Goal: Task Accomplishment & Management: Manage account settings

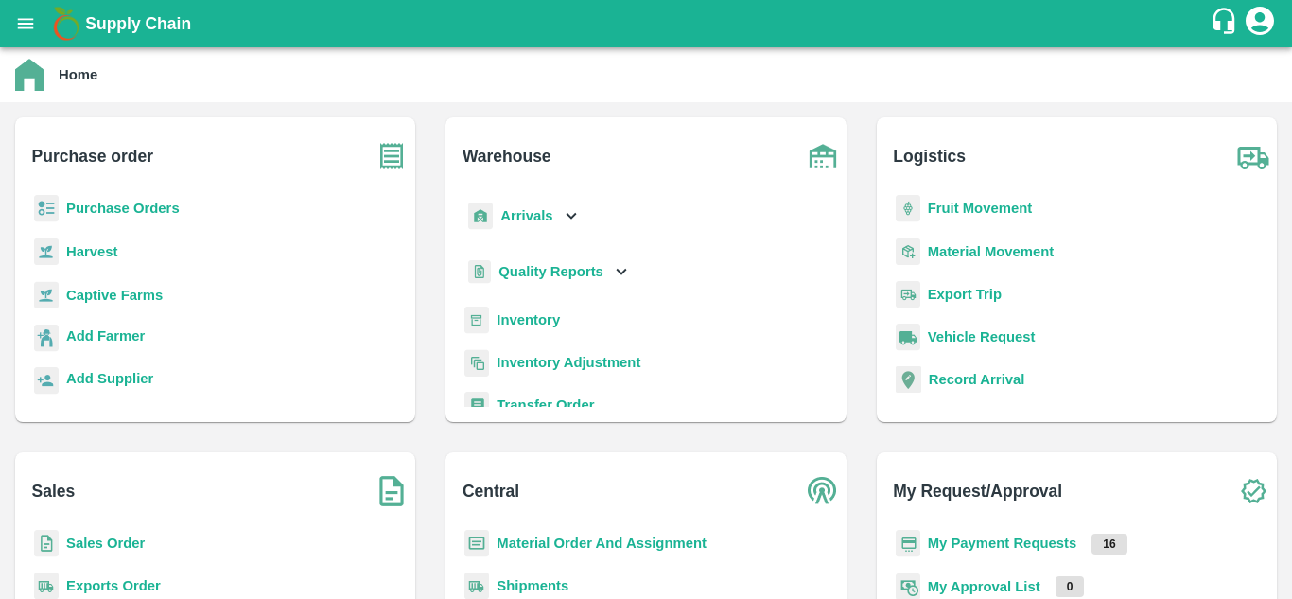
click at [125, 207] on b "Purchase Orders" at bounding box center [122, 207] width 113 height 15
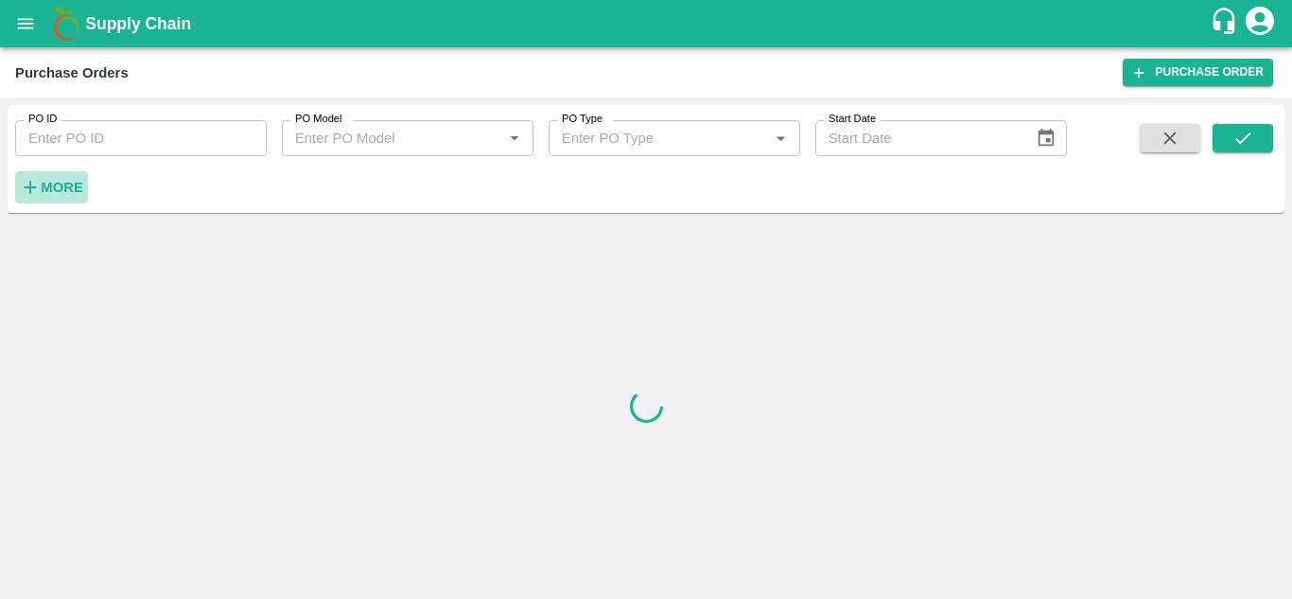
click at [66, 195] on strong "More" at bounding box center [62, 187] width 43 height 15
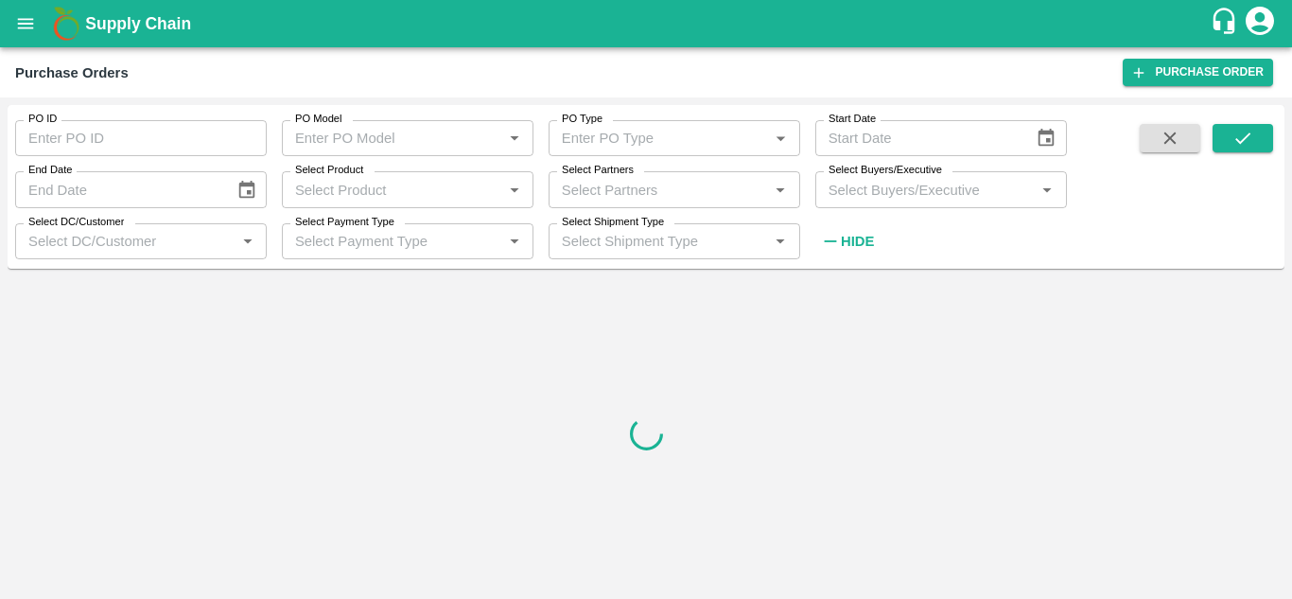
click at [613, 191] on input "Select Partners" at bounding box center [658, 189] width 209 height 25
paste input "9623233364"
type input "9623233364"
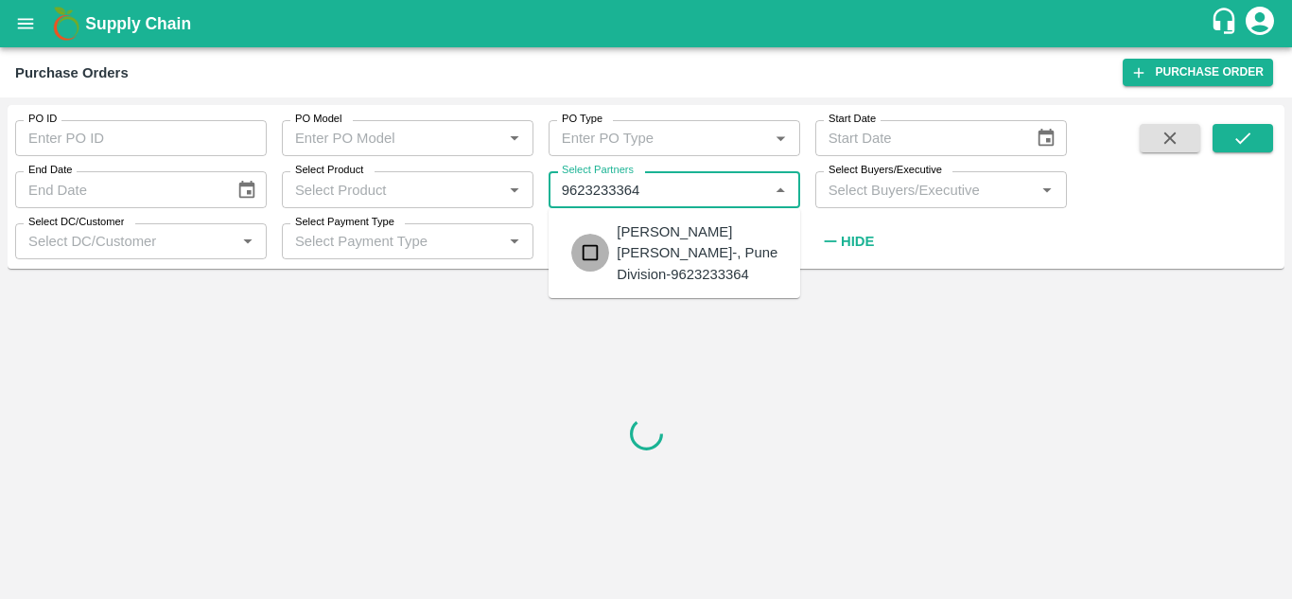
click at [592, 255] on input "checkbox" at bounding box center [590, 253] width 38 height 38
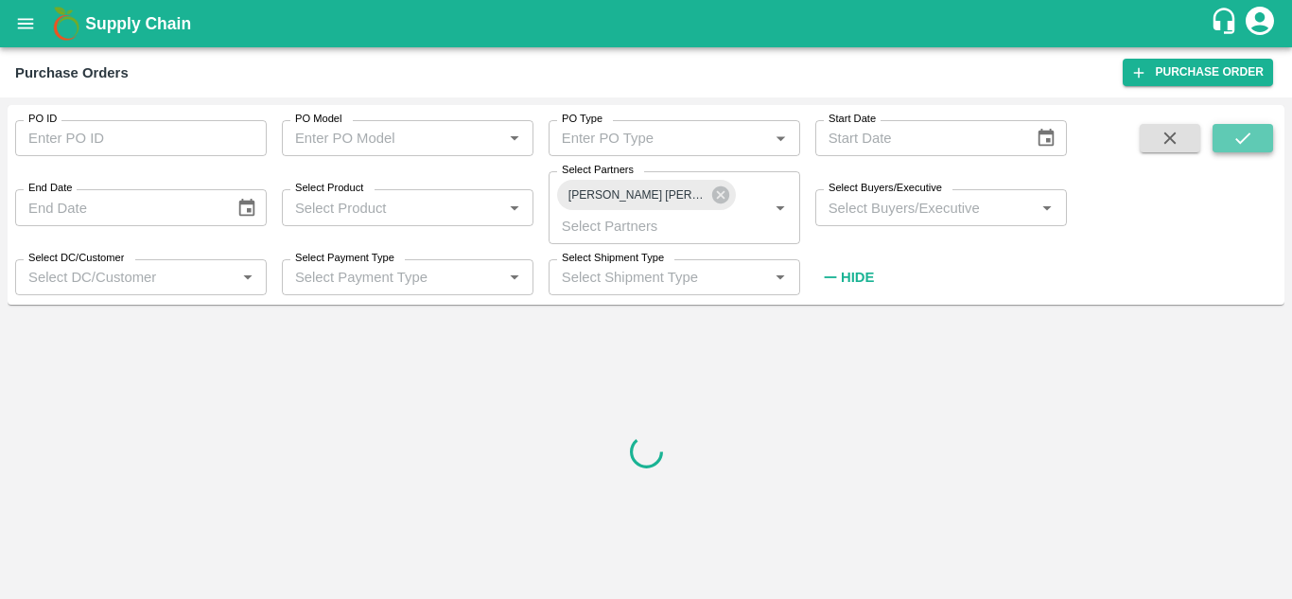
click at [1241, 141] on icon "submit" at bounding box center [1242, 138] width 21 height 21
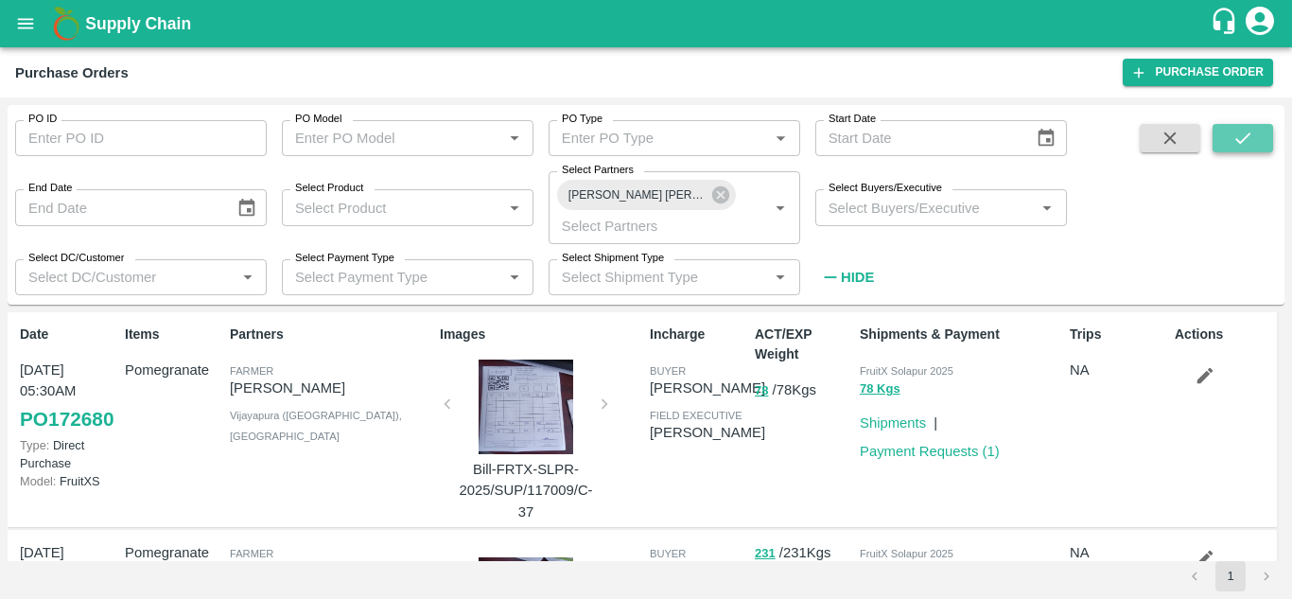
click at [1241, 141] on icon "submit" at bounding box center [1242, 138] width 21 height 21
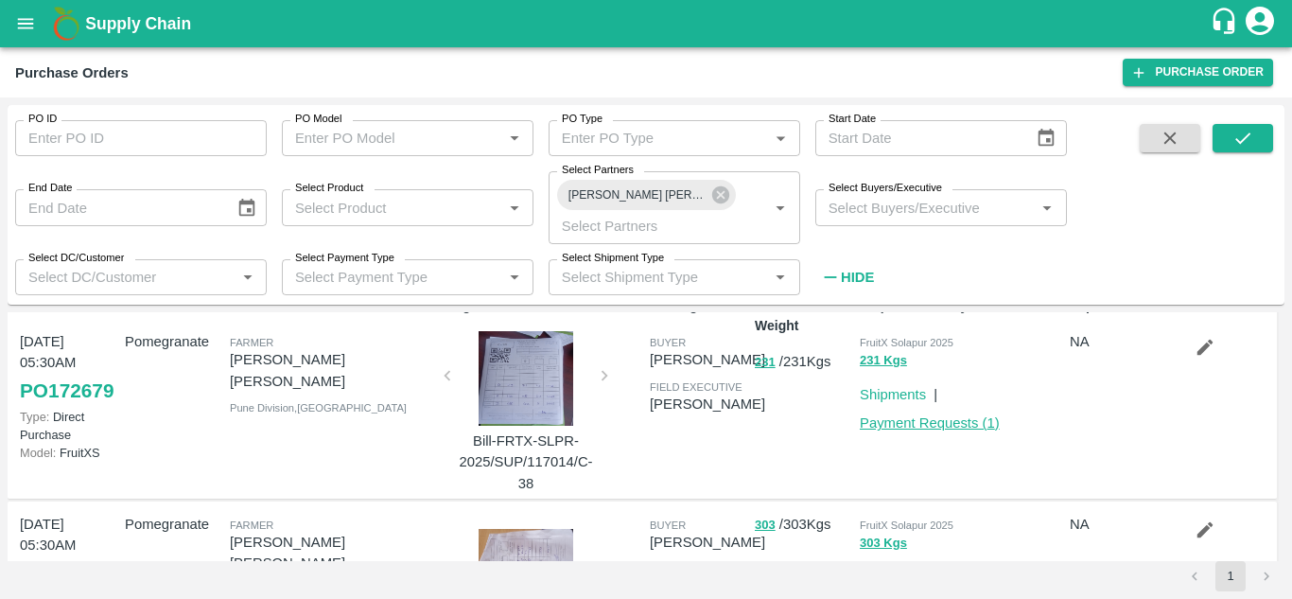
scroll to position [29, 0]
click at [939, 421] on link "Payment Requests ( 1 )" at bounding box center [929, 421] width 140 height 15
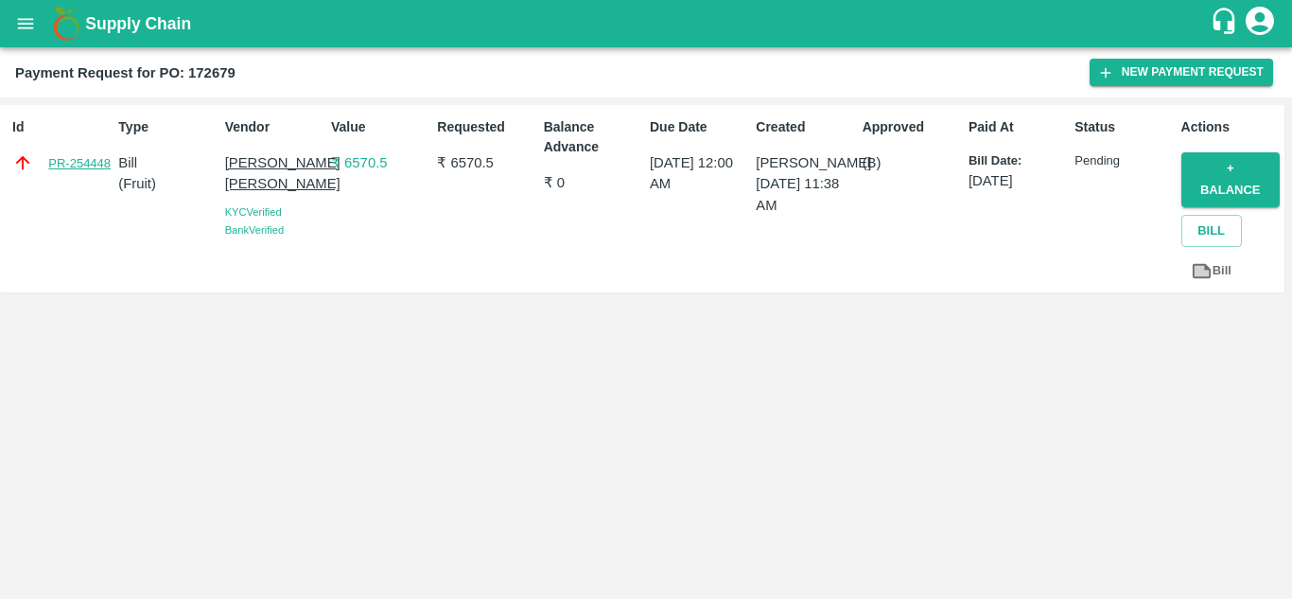
click at [94, 165] on link "PR-254448" at bounding box center [79, 163] width 62 height 19
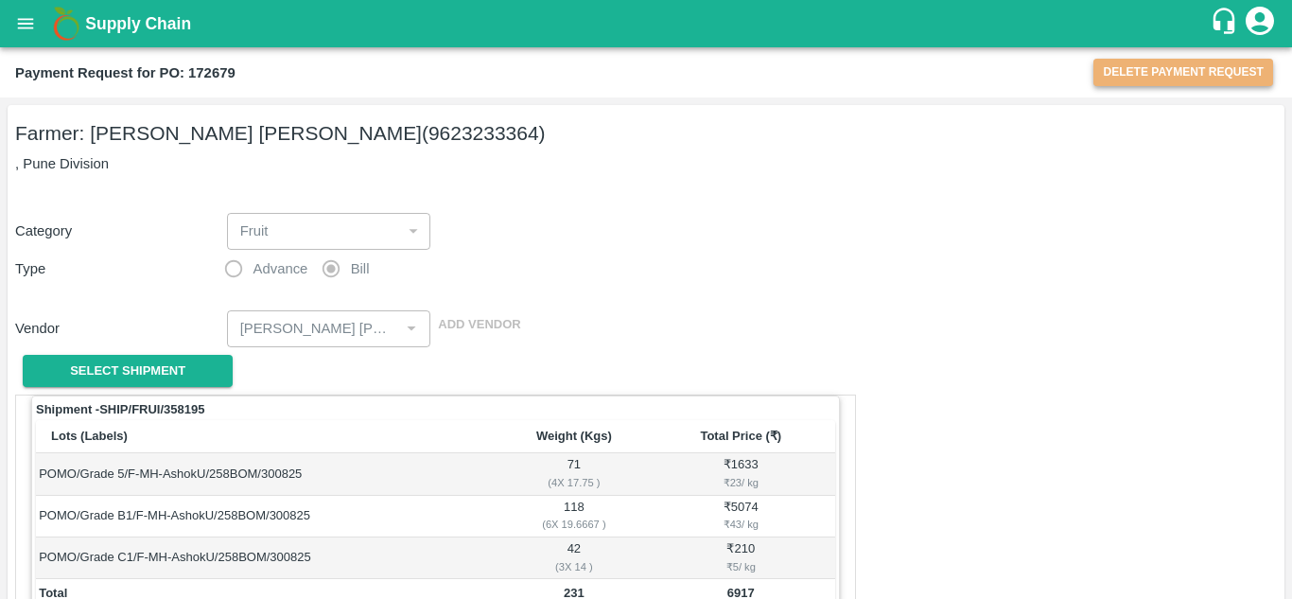
click at [1143, 73] on button "Delete Payment Request" at bounding box center [1183, 72] width 180 height 27
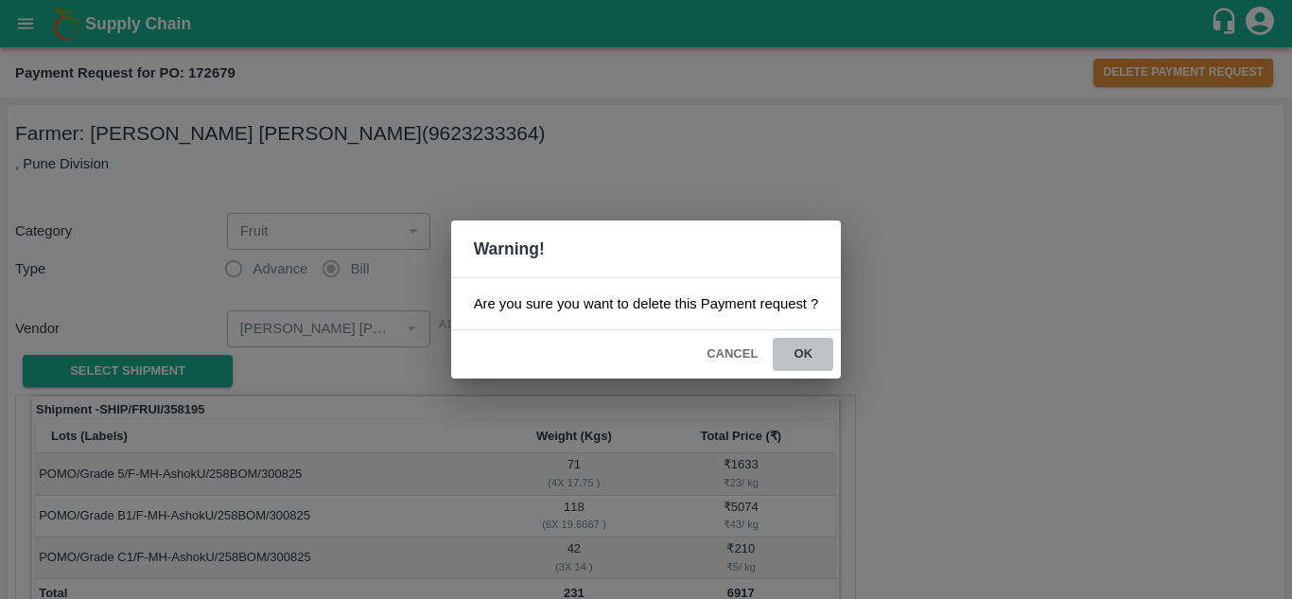
click at [801, 356] on button "ok" at bounding box center [802, 354] width 61 height 33
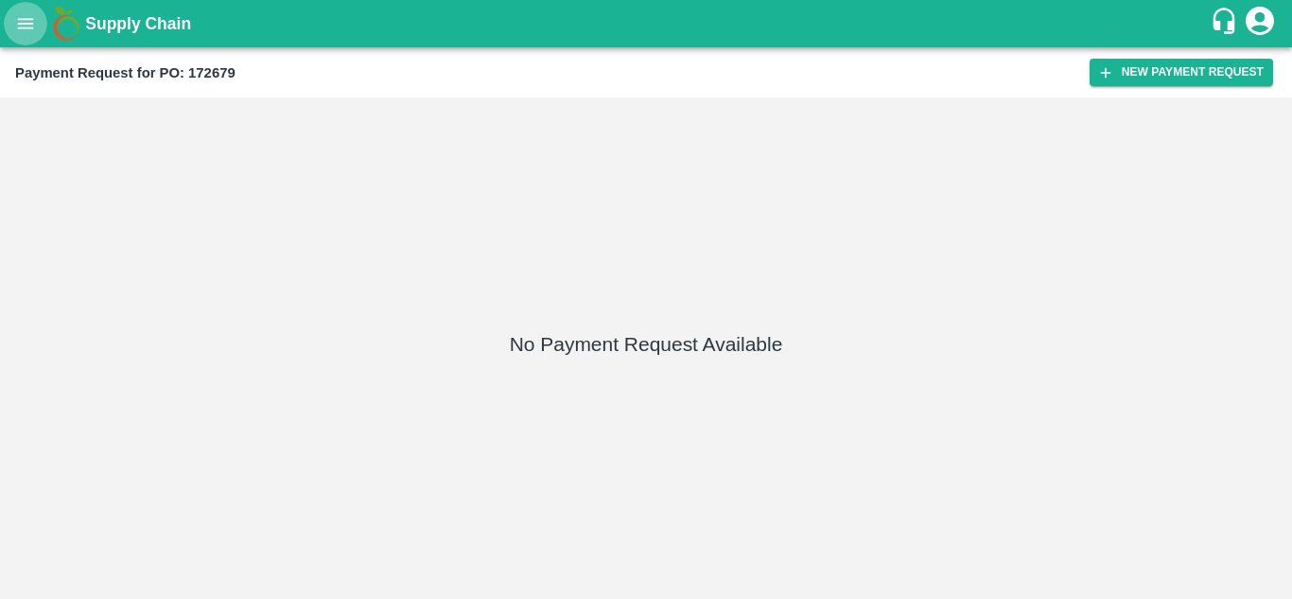
click at [31, 22] on icon "open drawer" at bounding box center [25, 23] width 21 height 21
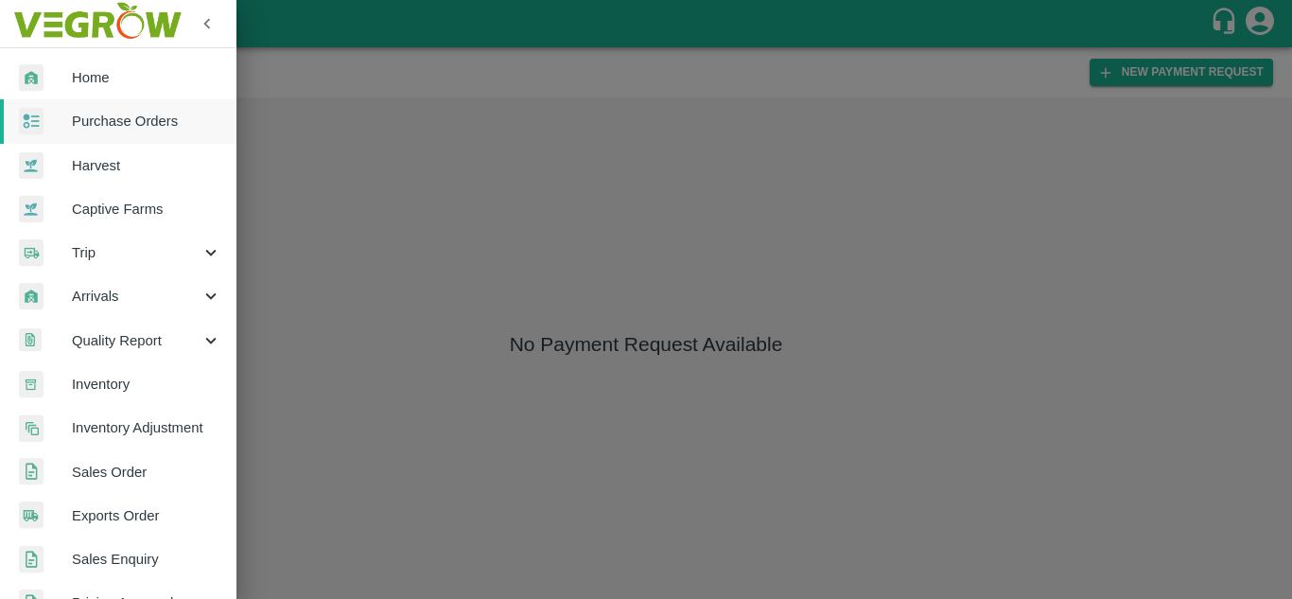
click at [103, 130] on span "Purchase Orders" at bounding box center [146, 121] width 149 height 21
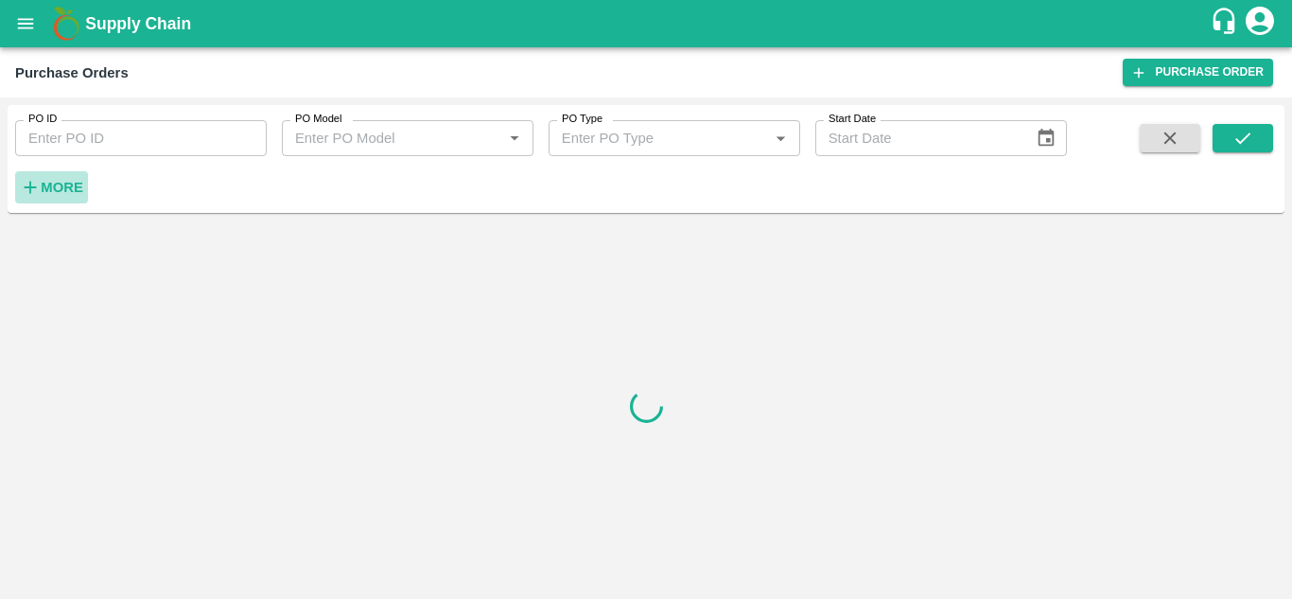
click at [63, 181] on strong "More" at bounding box center [62, 187] width 43 height 15
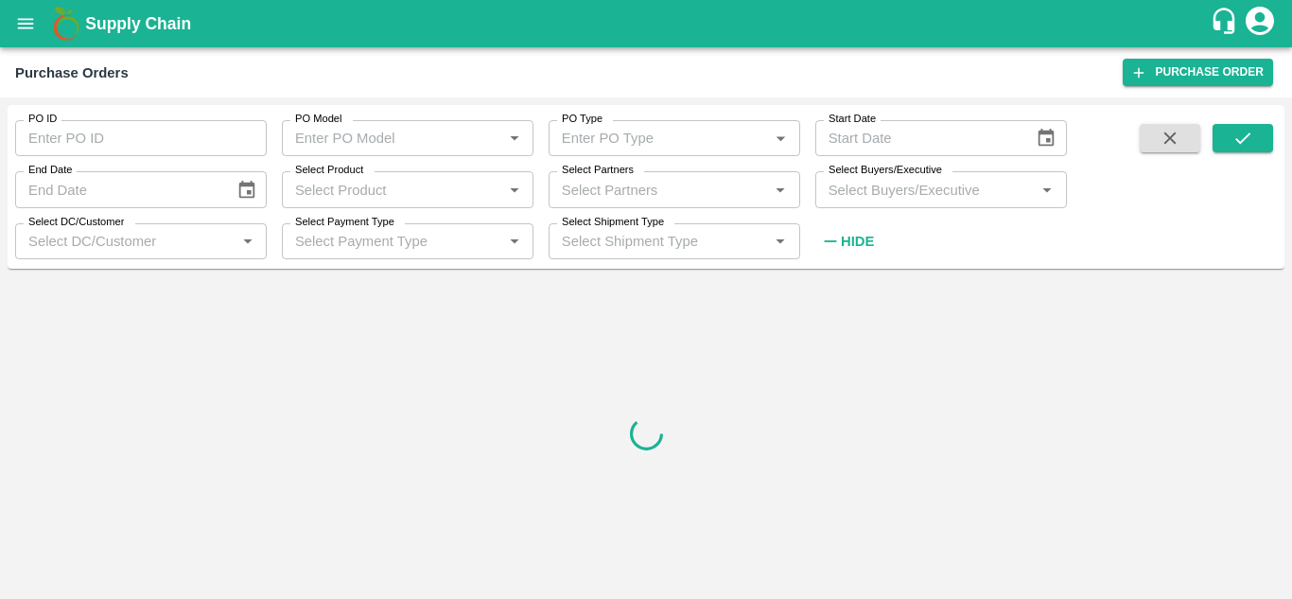
click at [606, 189] on input "Select Partners" at bounding box center [658, 189] width 209 height 25
paste input "9623233364"
type input "9623233364"
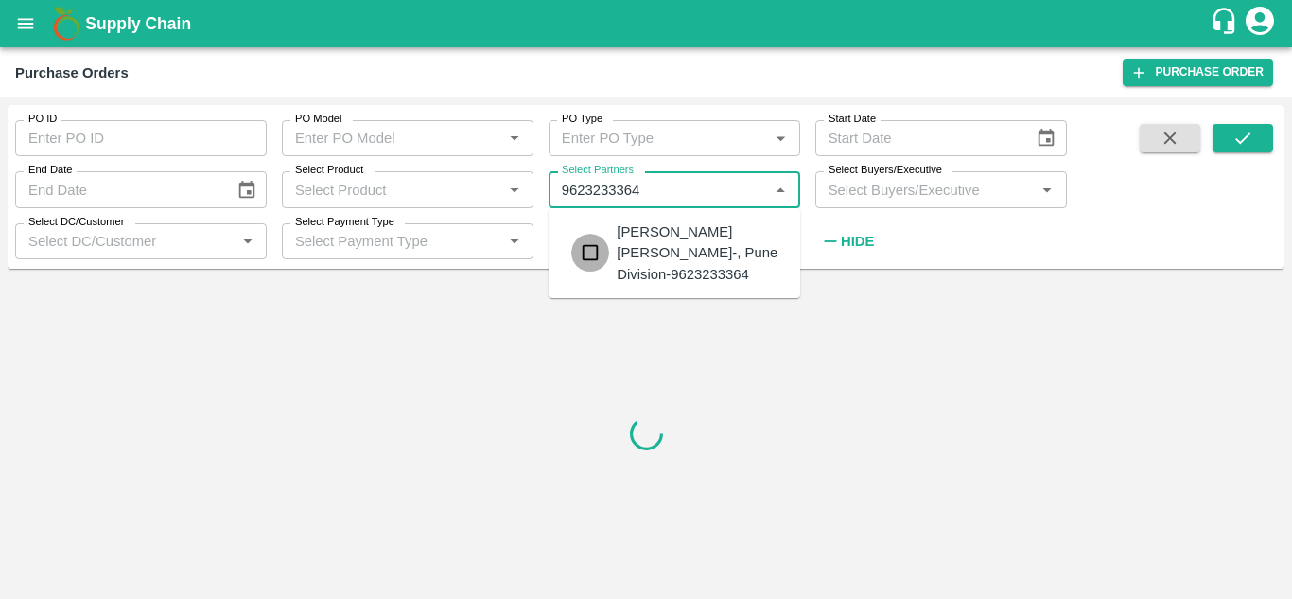
click at [599, 248] on input "checkbox" at bounding box center [590, 253] width 38 height 38
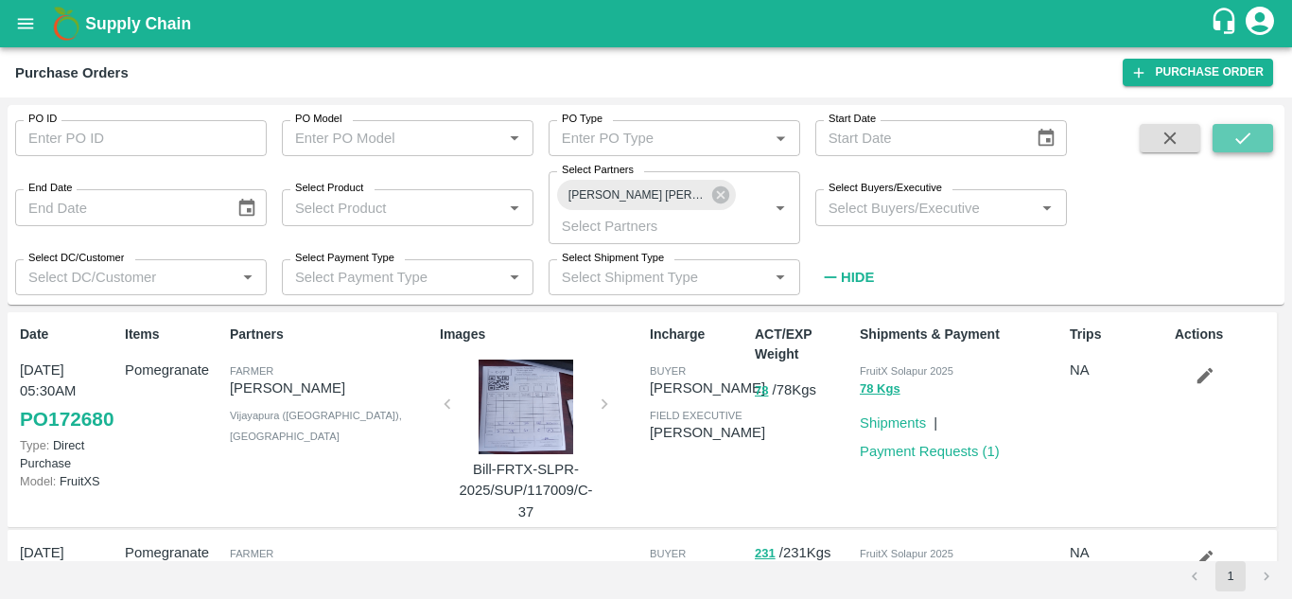
click at [1229, 141] on button "submit" at bounding box center [1242, 138] width 61 height 28
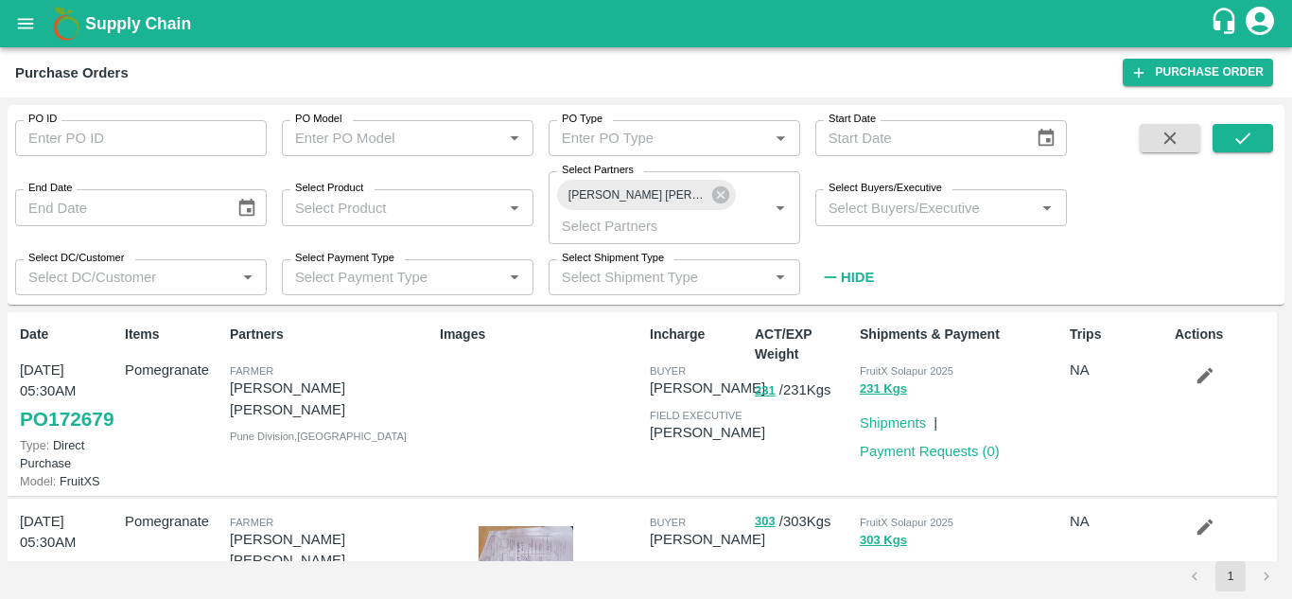
click at [1200, 369] on icon "button" at bounding box center [1204, 375] width 21 height 21
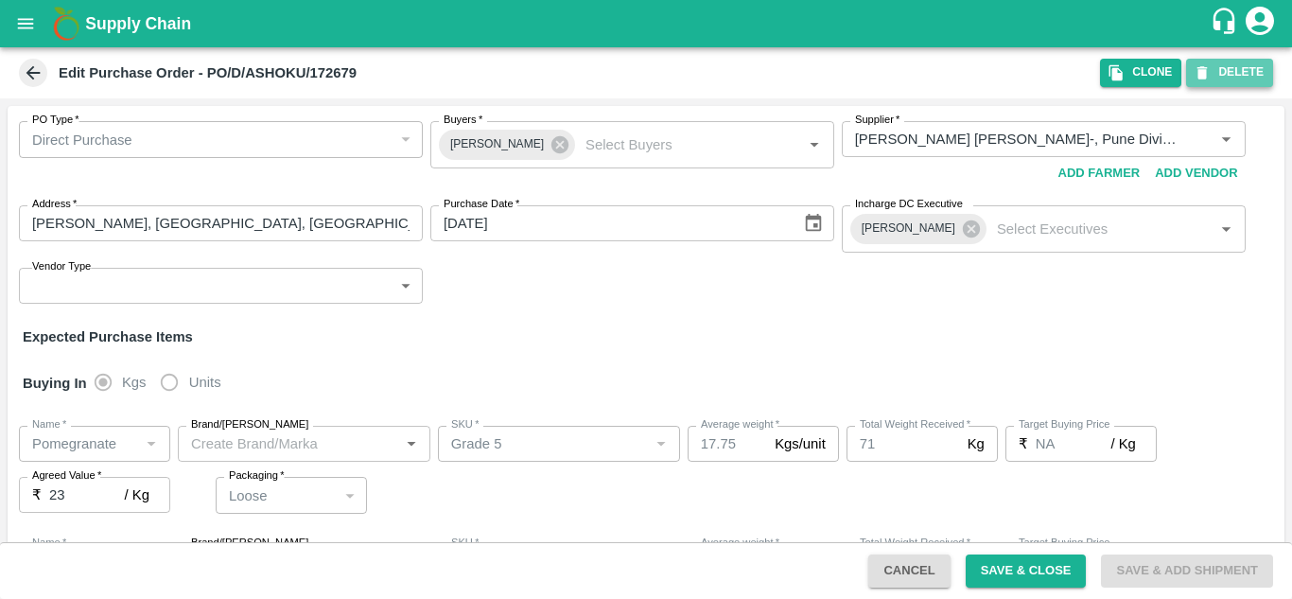
click at [1222, 80] on button "DELETE" at bounding box center [1229, 72] width 87 height 27
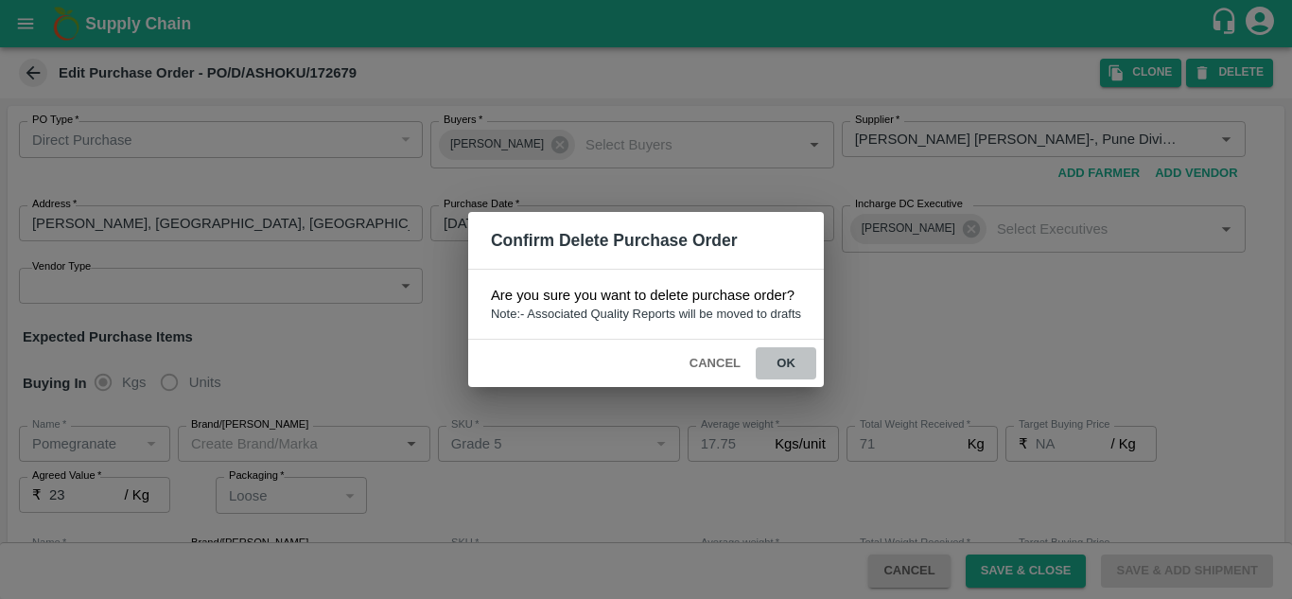
click at [786, 366] on button "ok" at bounding box center [785, 363] width 61 height 33
